Goal: Check status

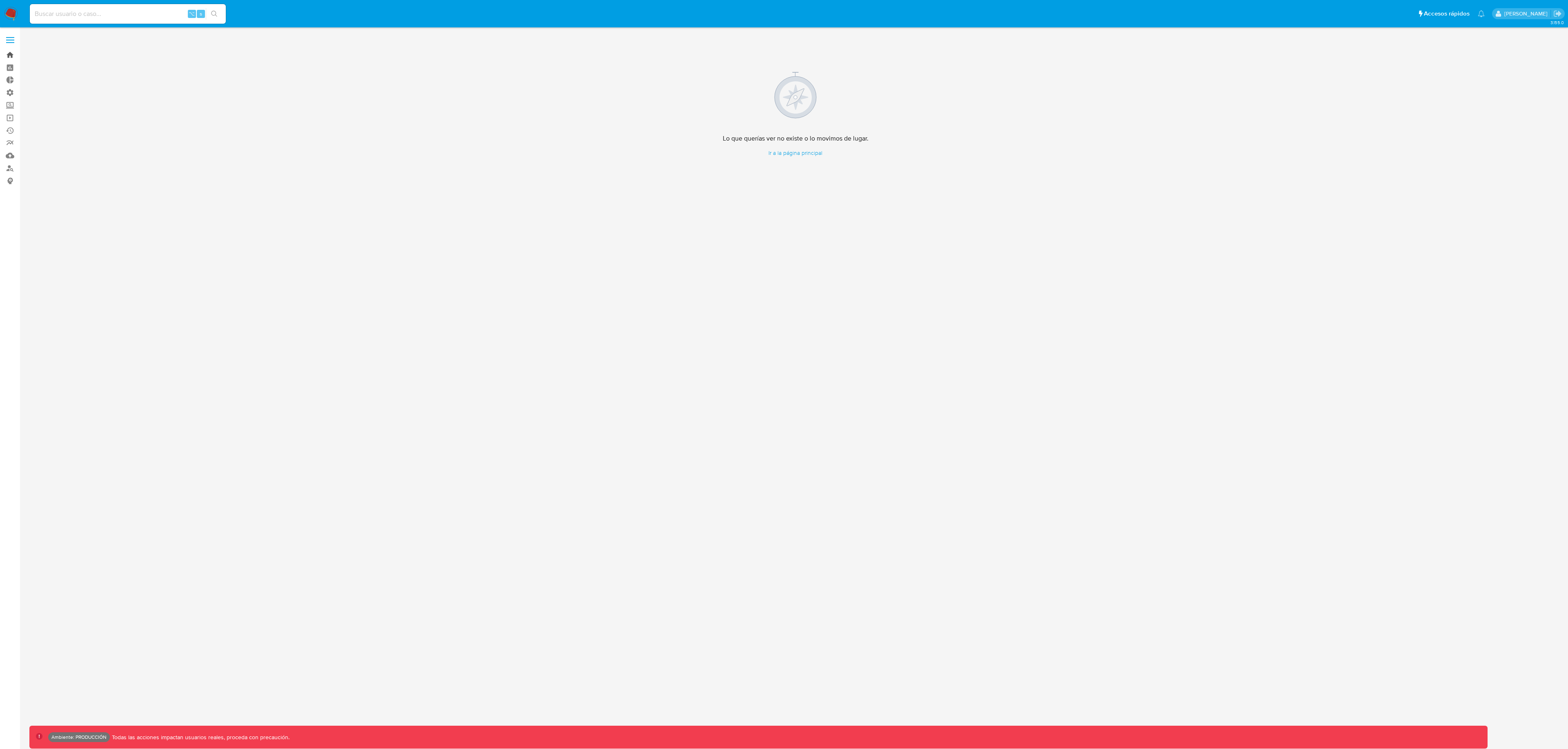
click at [13, 58] on link "Bandeja" at bounding box center [49, 55] width 97 height 13
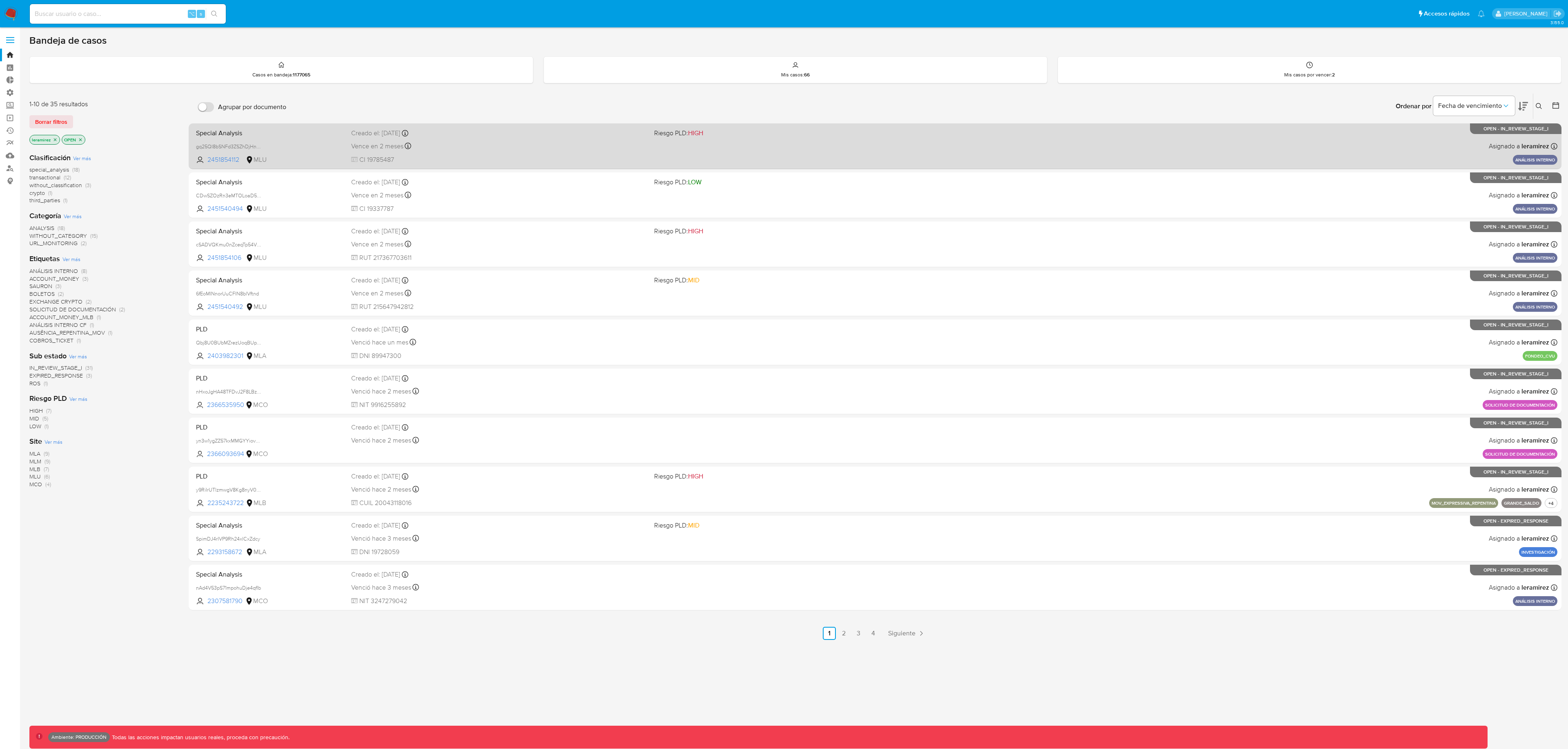
click at [569, 160] on span "CI 19785487" at bounding box center [500, 160] width 297 height 9
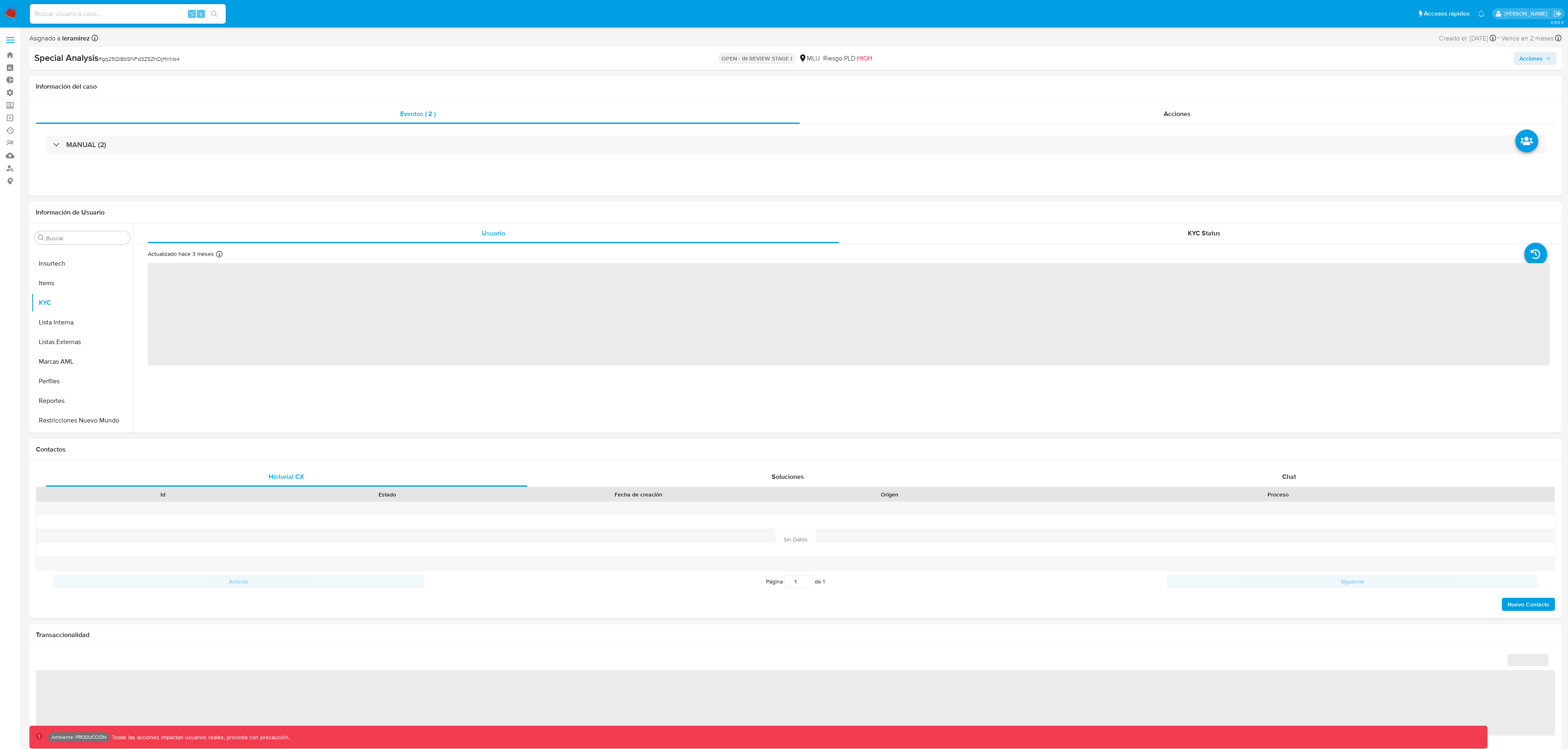
scroll to position [365, 0]
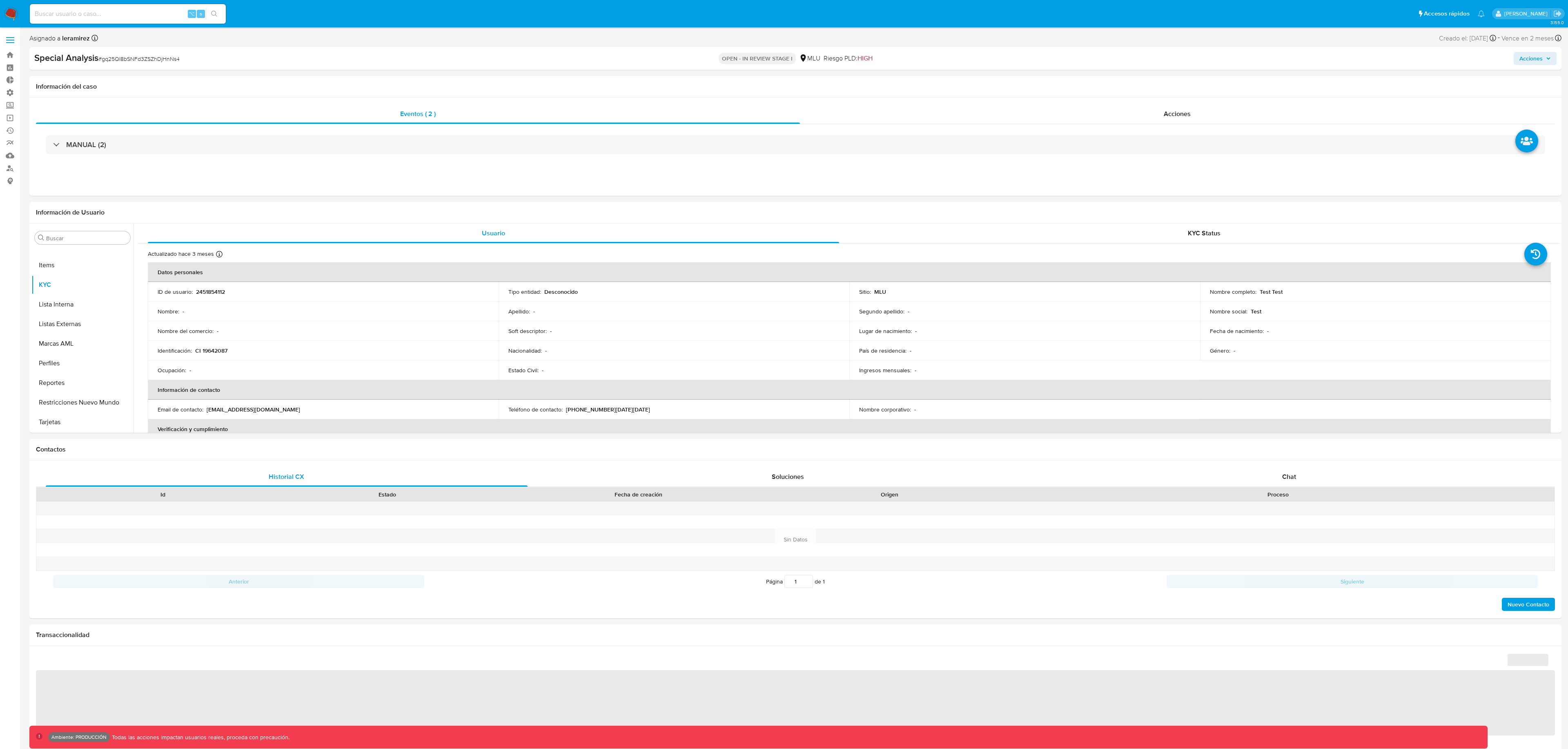
select select "10"
